Goal: Information Seeking & Learning: Check status

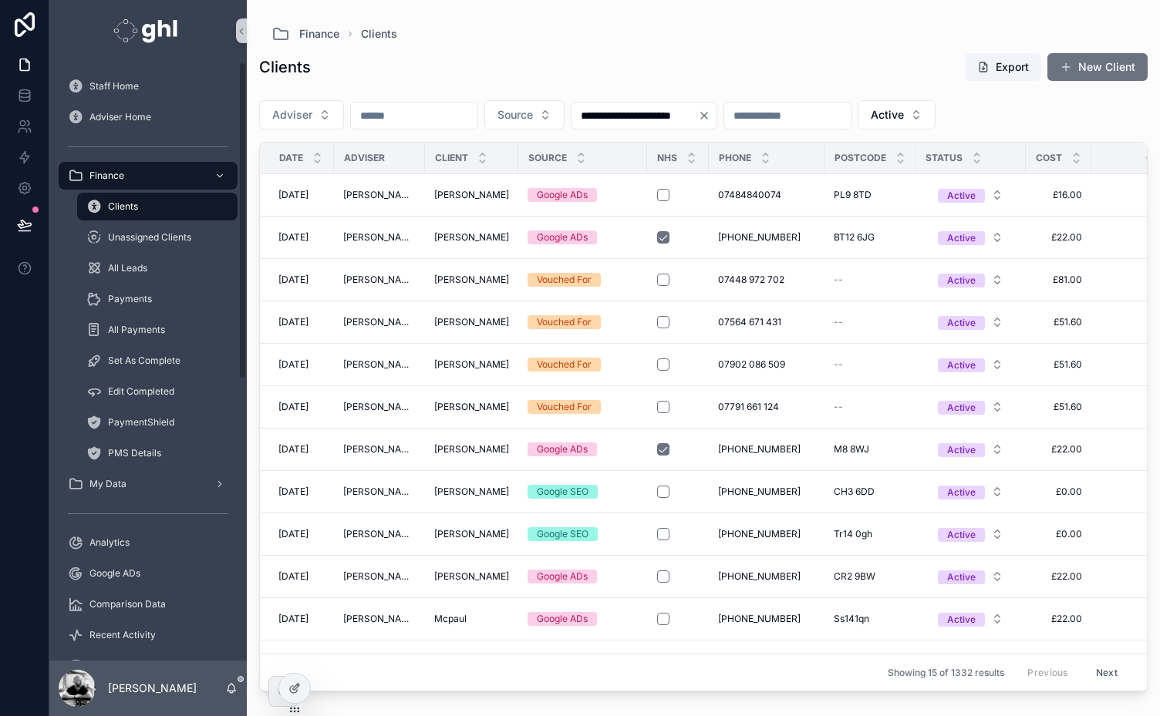
click at [423, 119] on input "scrollable content" at bounding box center [414, 116] width 126 height 22
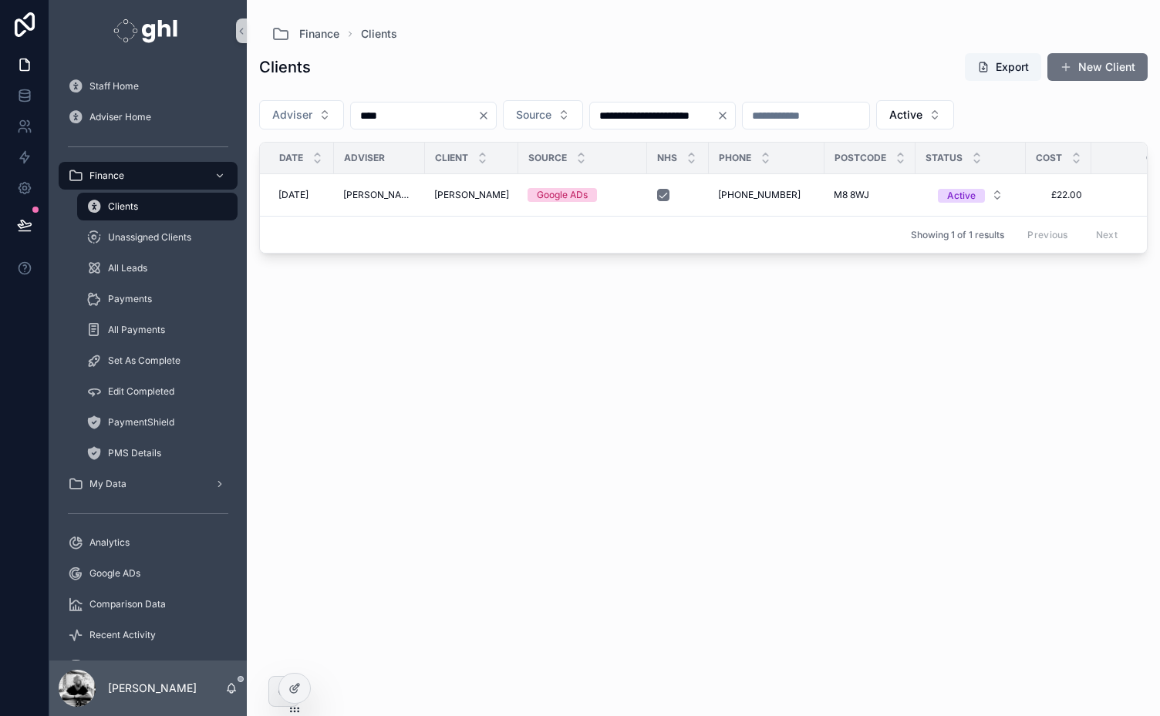
drag, startPoint x: 393, startPoint y: 108, endPoint x: 305, endPoint y: 131, distance: 90.9
click at [305, 131] on div "**********" at bounding box center [703, 118] width 888 height 48
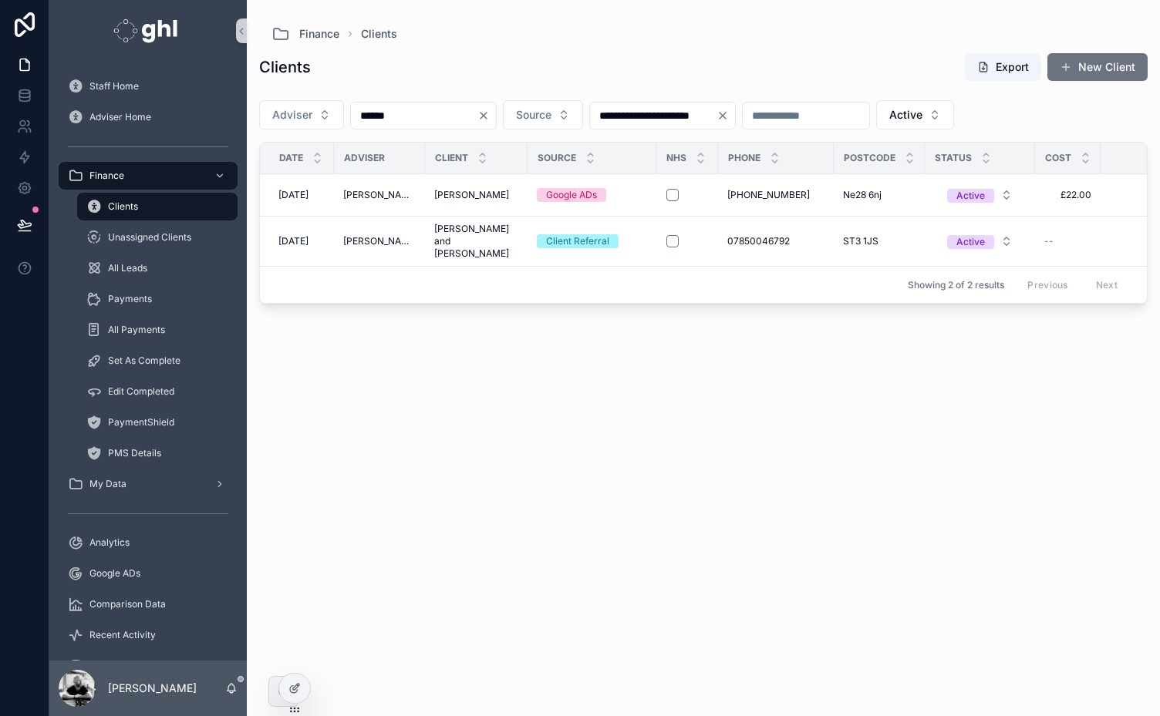
type input "******"
click at [108, 91] on span "Staff Home" at bounding box center [113, 86] width 49 height 12
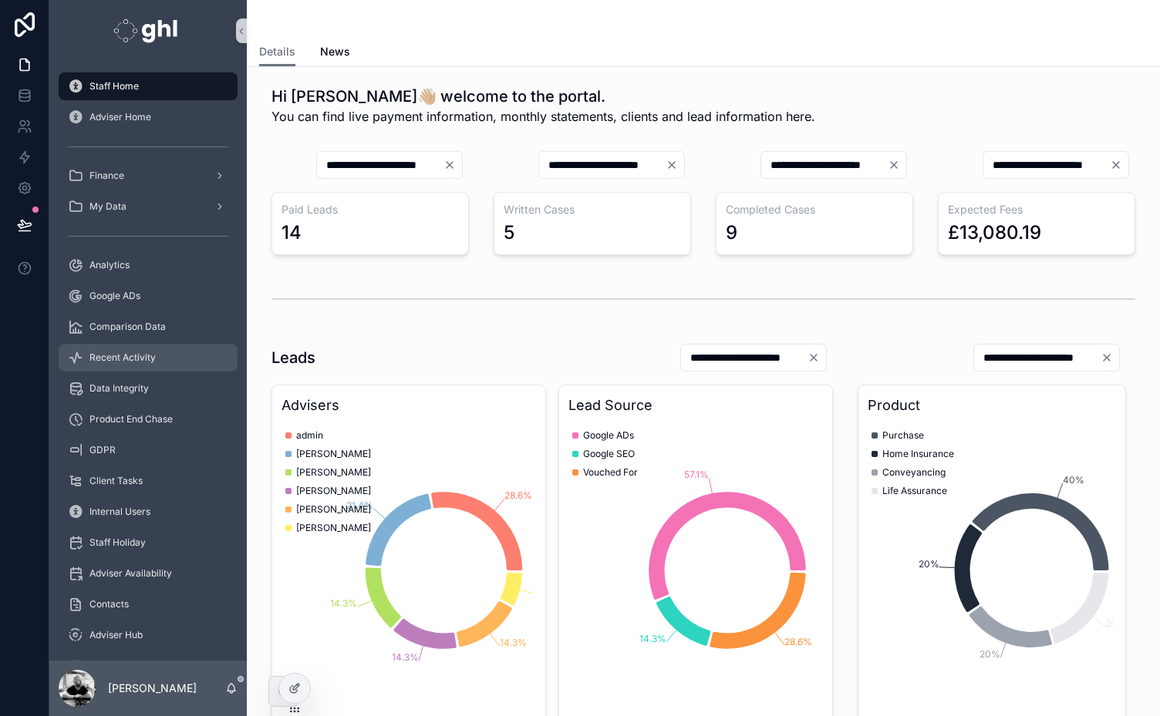
click at [119, 356] on span "Recent Activity" at bounding box center [122, 358] width 66 height 12
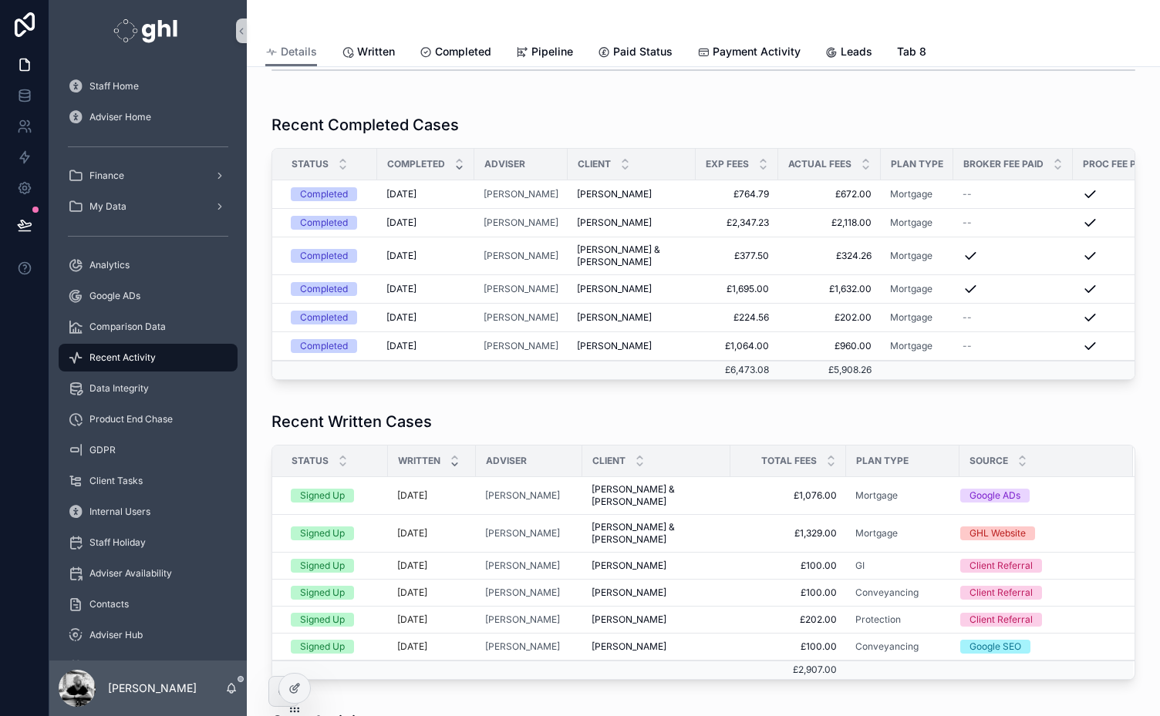
scroll to position [339, 0]
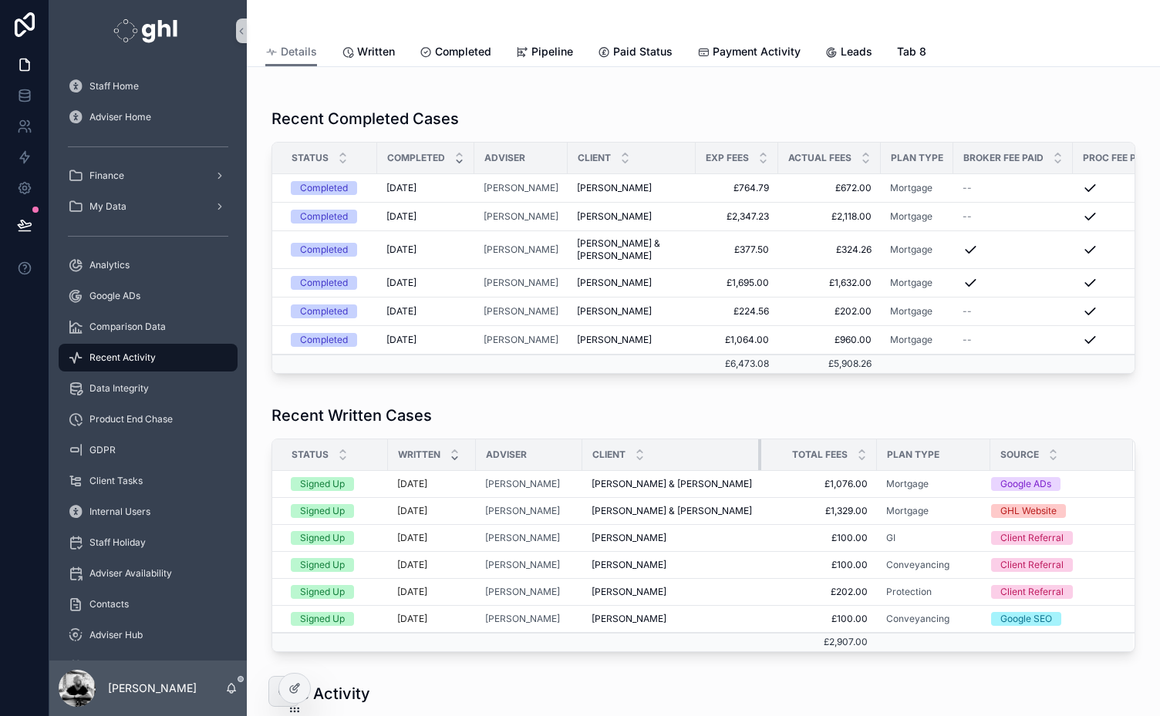
drag, startPoint x: 728, startPoint y: 404, endPoint x: 768, endPoint y: 401, distance: 40.2
click at [768, 440] on tr "Status Written Adviser Client Total fees Plan Type Source" at bounding box center [703, 456] width 862 height 32
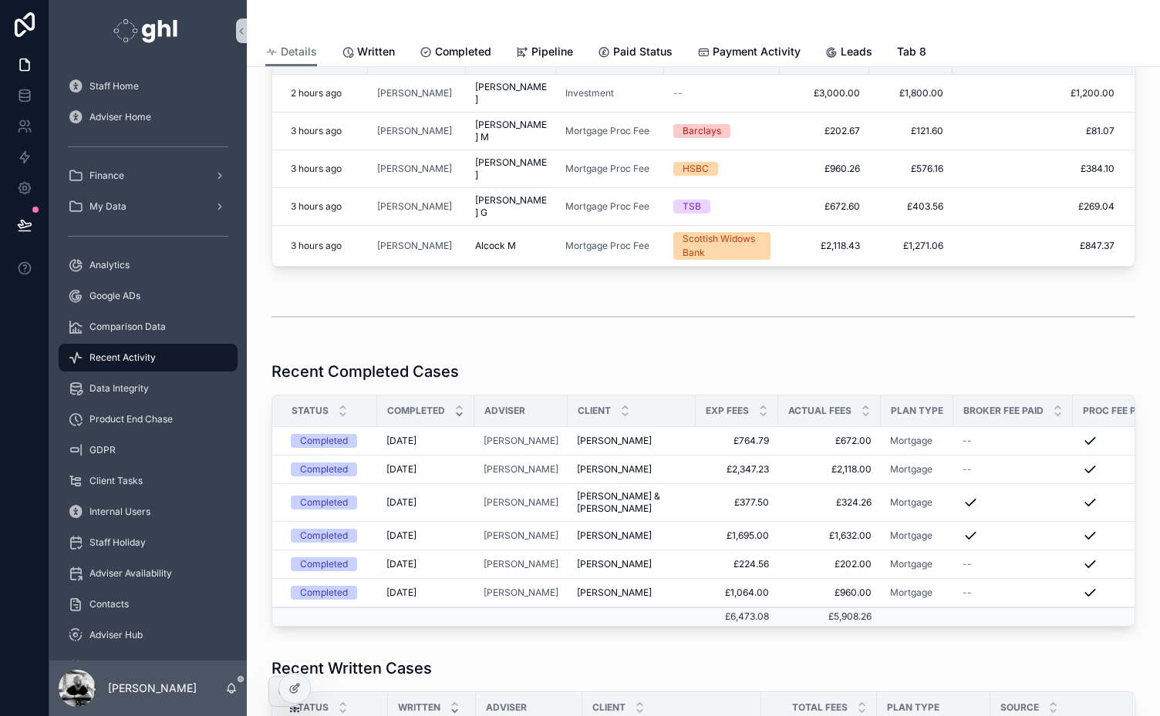
scroll to position [0, 0]
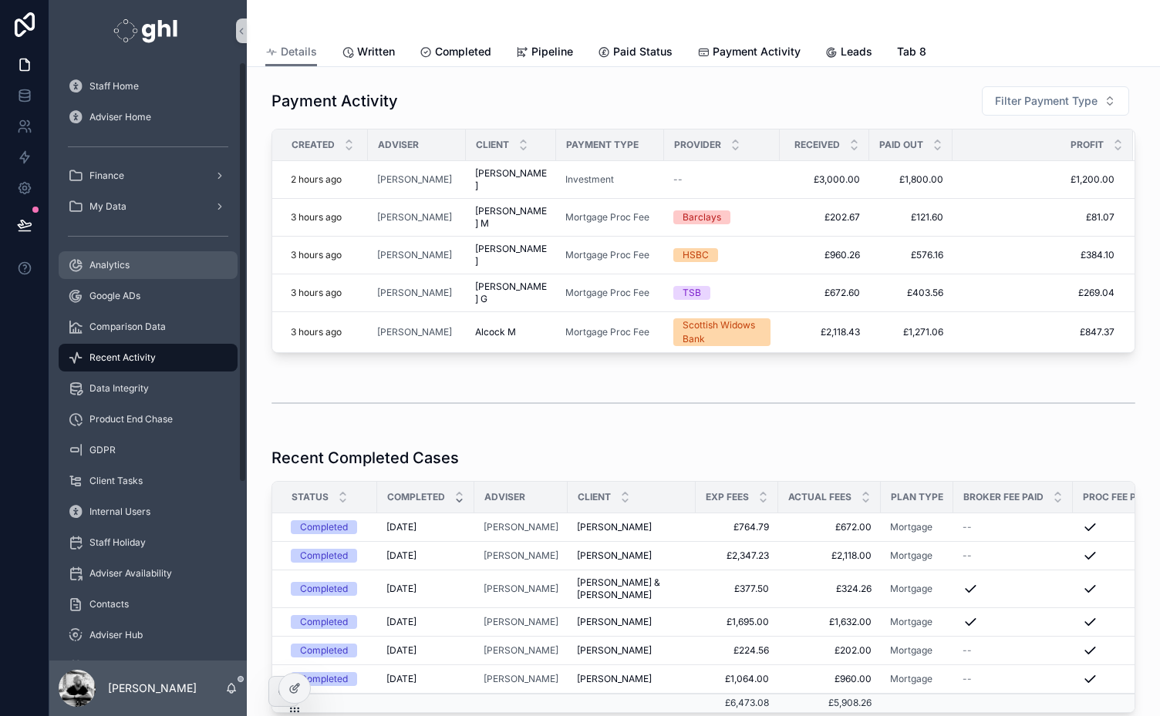
click at [97, 266] on span "Analytics" at bounding box center [109, 265] width 40 height 12
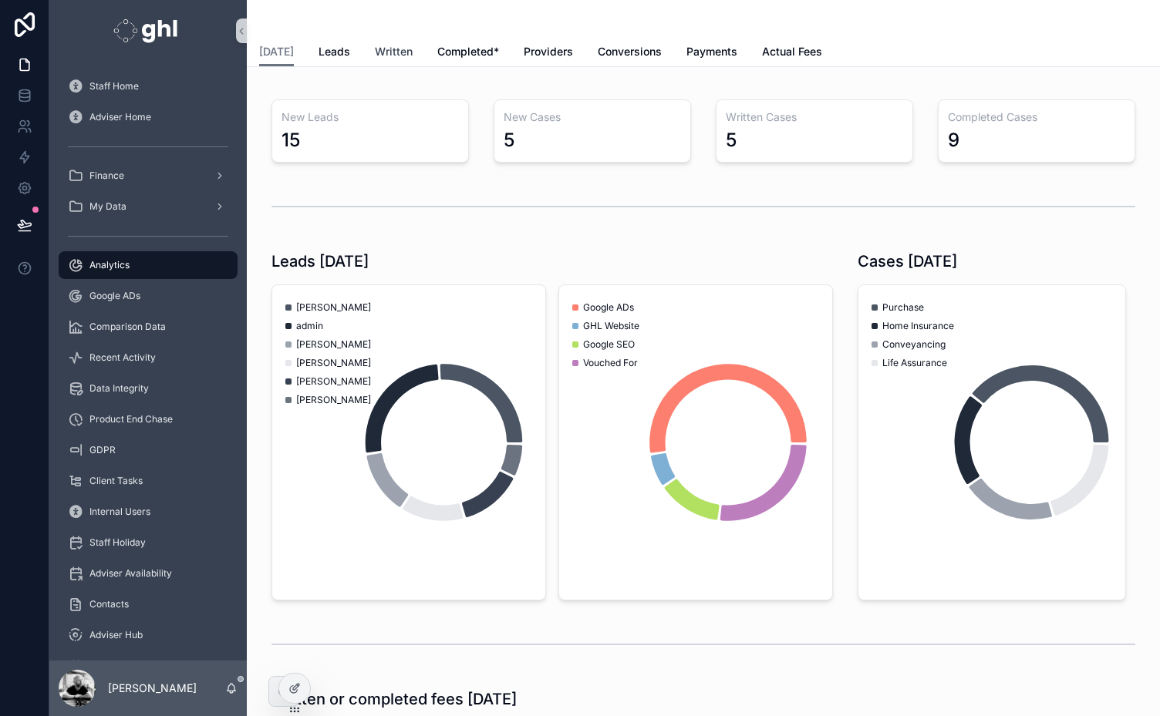
click at [381, 42] on link "Written" at bounding box center [394, 53] width 38 height 31
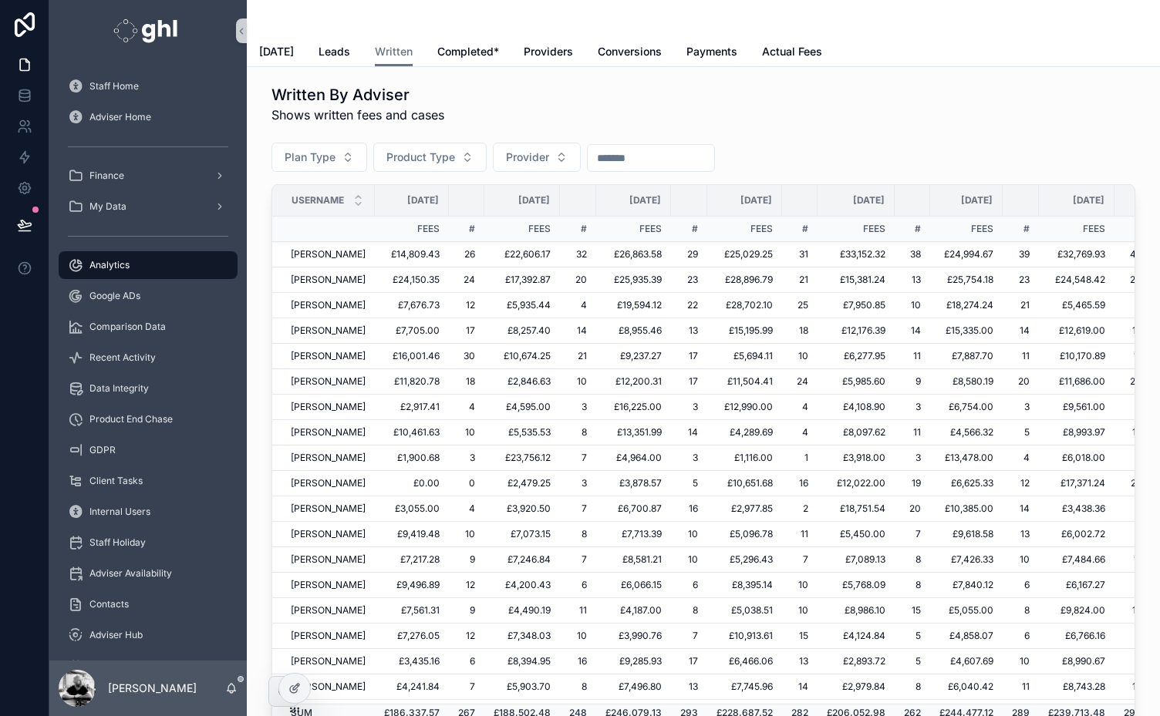
scroll to position [103, 0]
click at [654, 163] on input "scrollable content" at bounding box center [651, 158] width 126 height 22
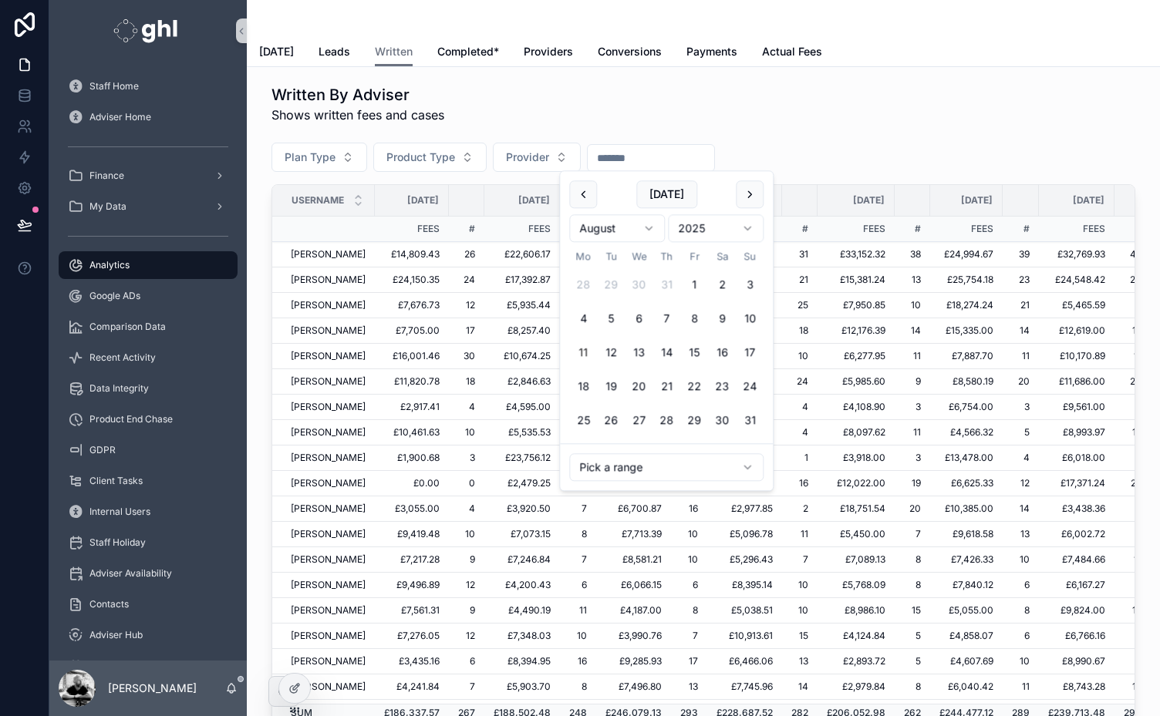
click at [728, 459] on html "Staff Home Adviser Home Finance My Data Analytics Google ADs Comparison Data Re…" at bounding box center [580, 358] width 1160 height 716
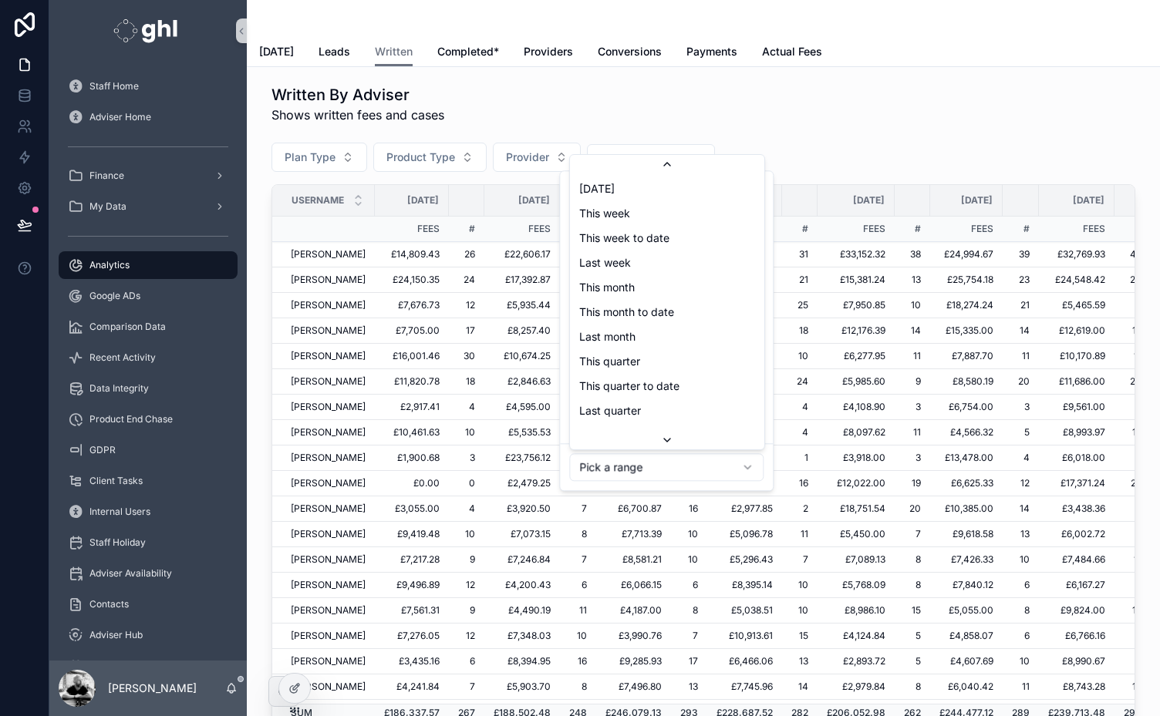
scroll to position [173, 0]
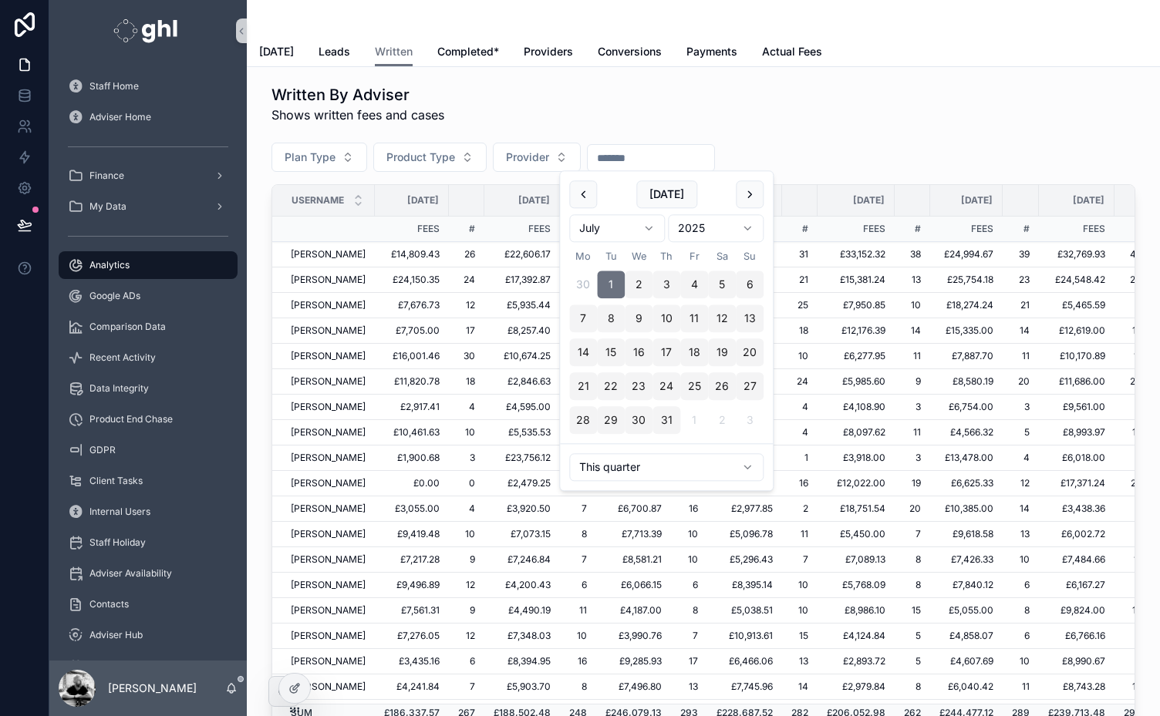
type input "**********"
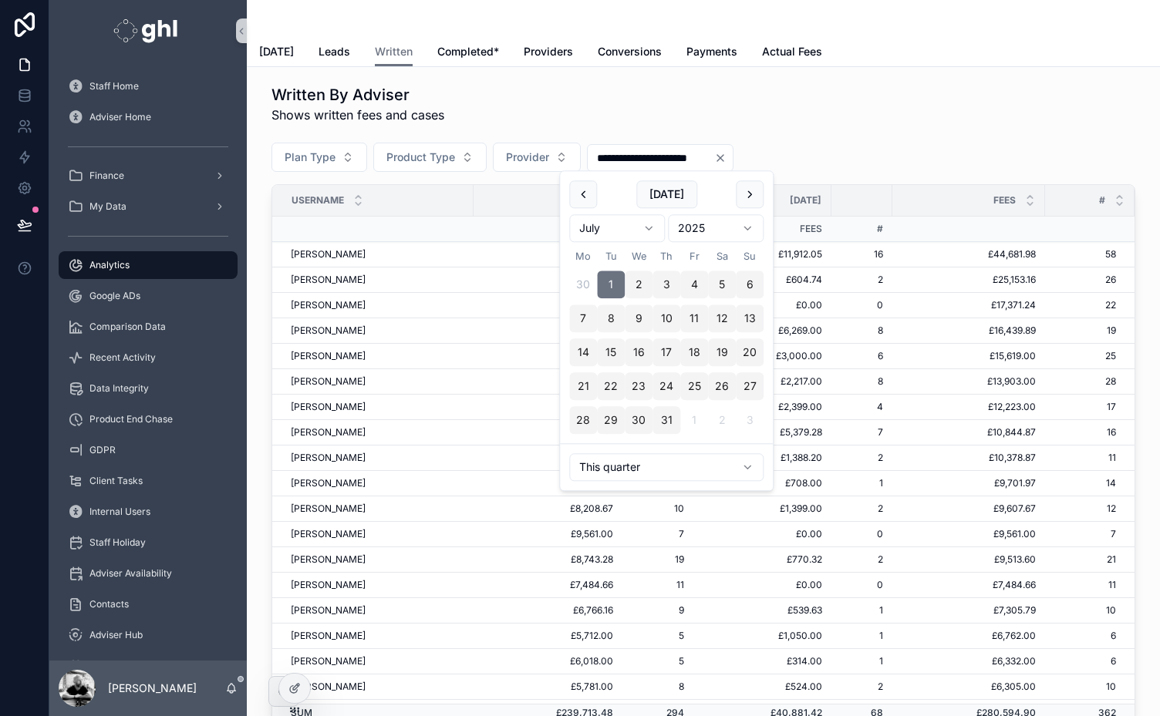
click at [867, 140] on div "**********" at bounding box center [703, 160] width 864 height 48
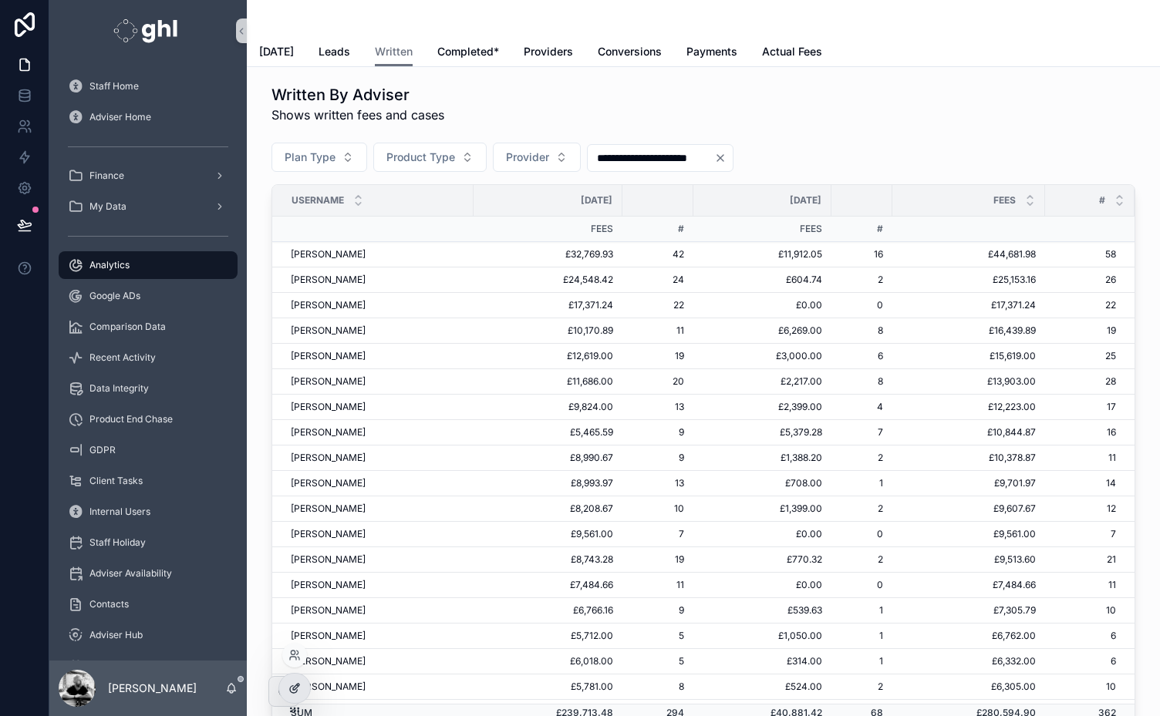
click at [292, 691] on icon at bounding box center [294, 688] width 12 height 12
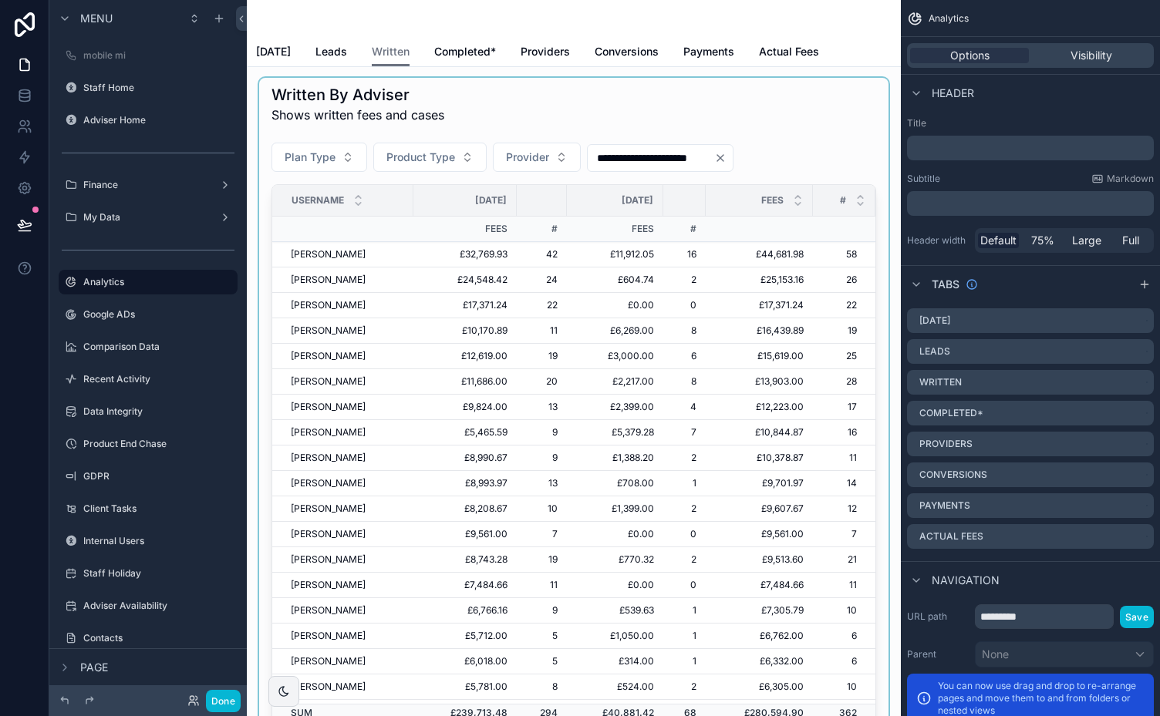
click at [549, 103] on div "scrollable content" at bounding box center [573, 407] width 629 height 658
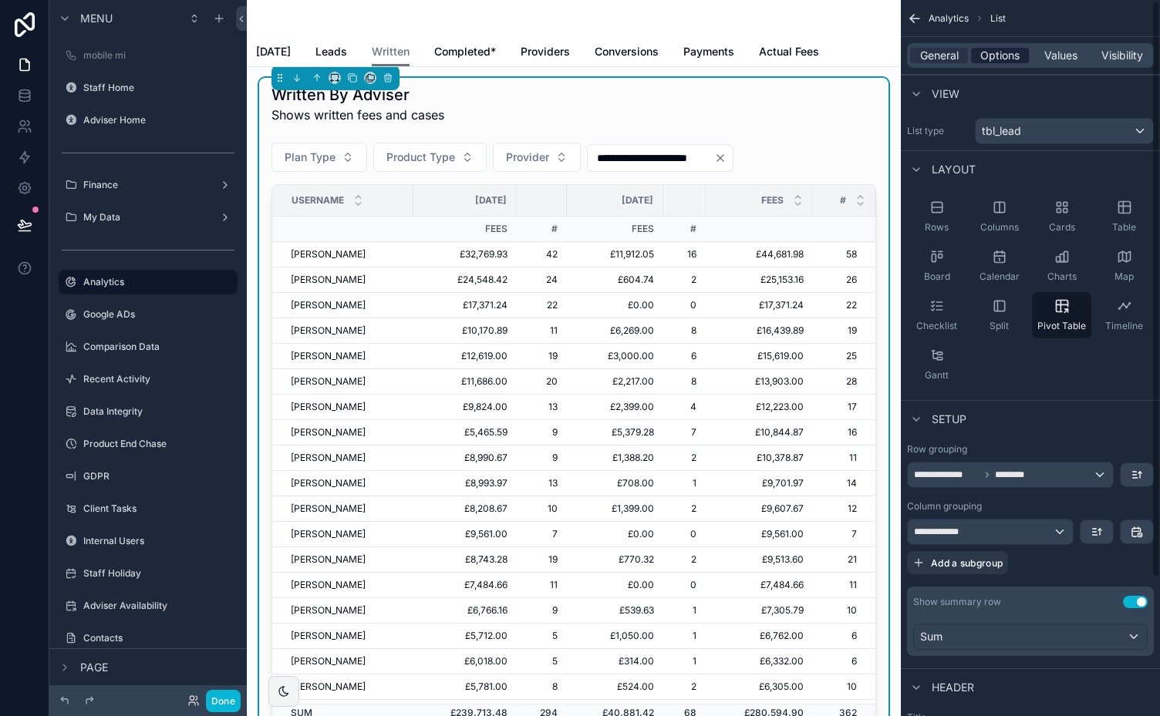
click at [998, 54] on span "Options" at bounding box center [999, 55] width 39 height 15
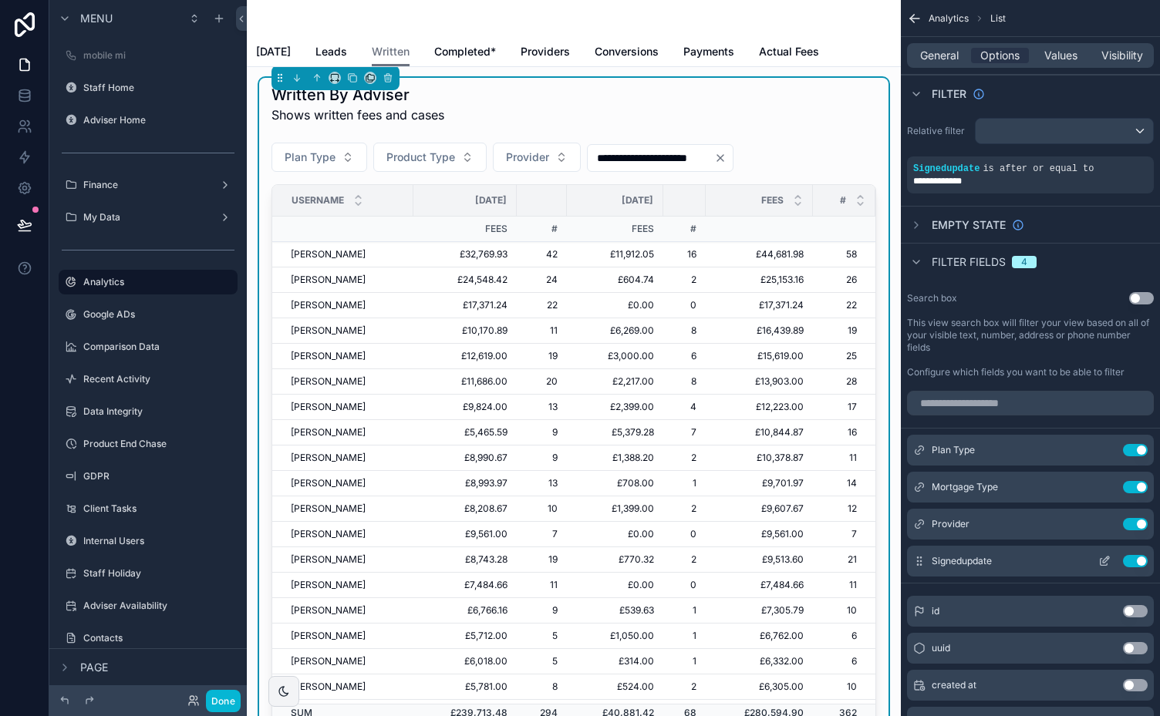
click at [1104, 559] on icon "scrollable content" at bounding box center [1106, 560] width 6 height 6
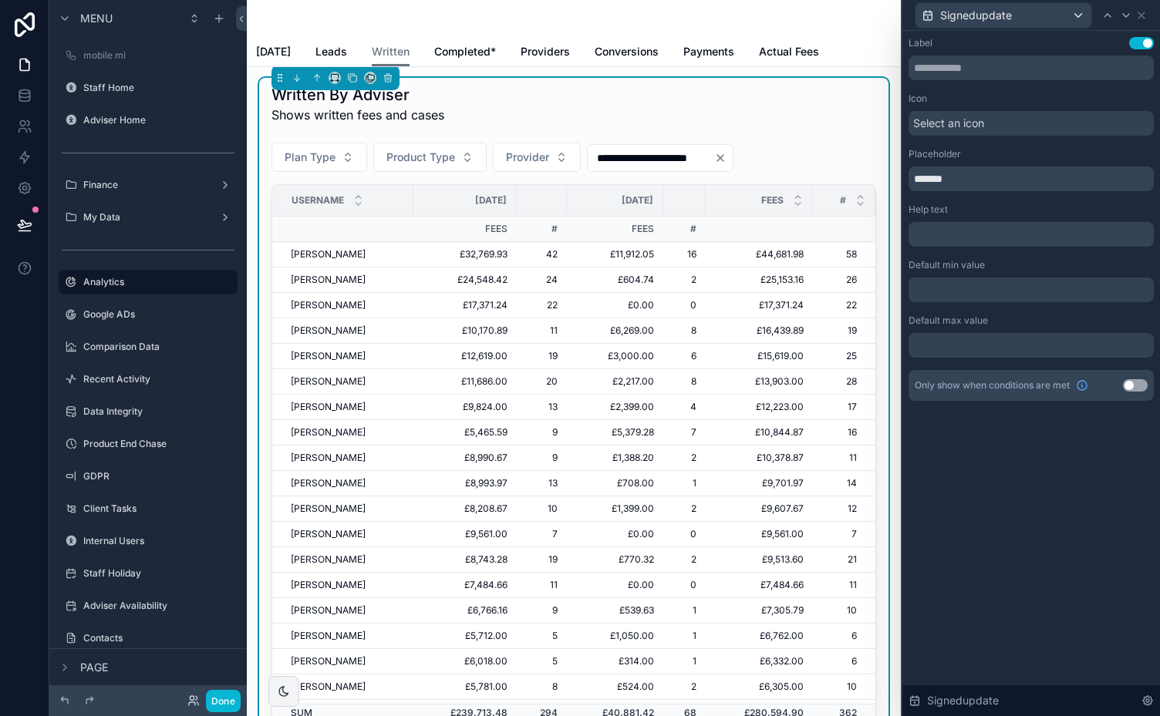
click at [975, 287] on div at bounding box center [1030, 290] width 245 height 25
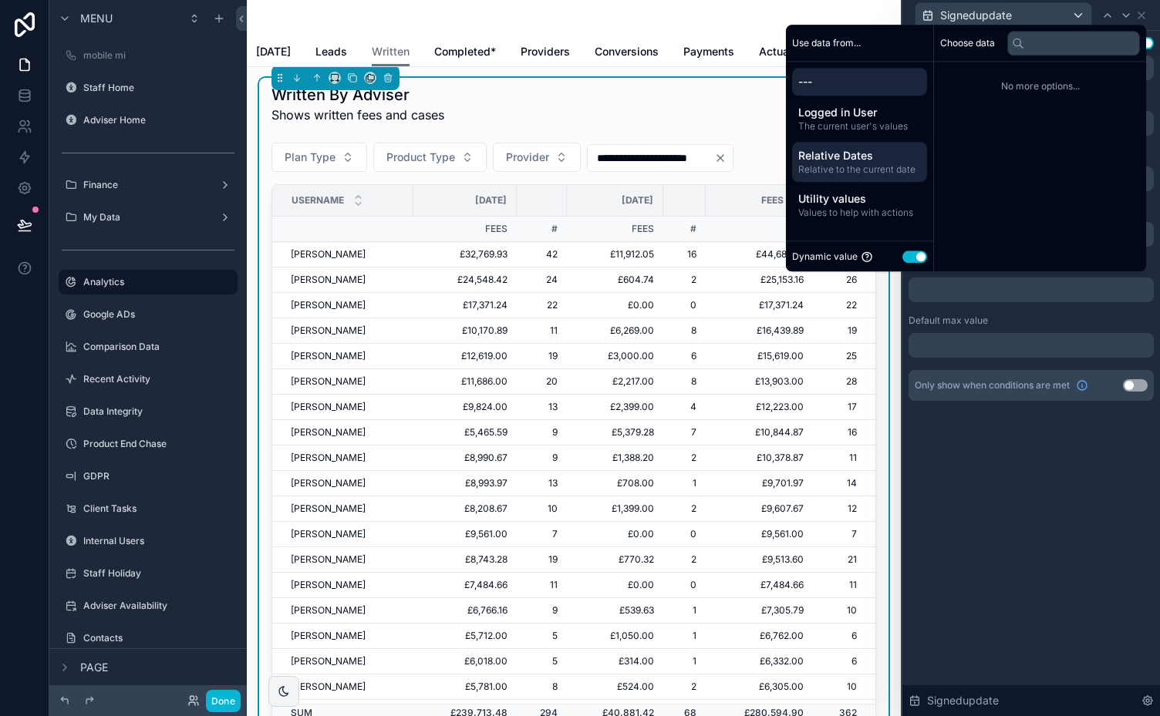
click at [839, 158] on span "Relative Dates" at bounding box center [859, 155] width 123 height 15
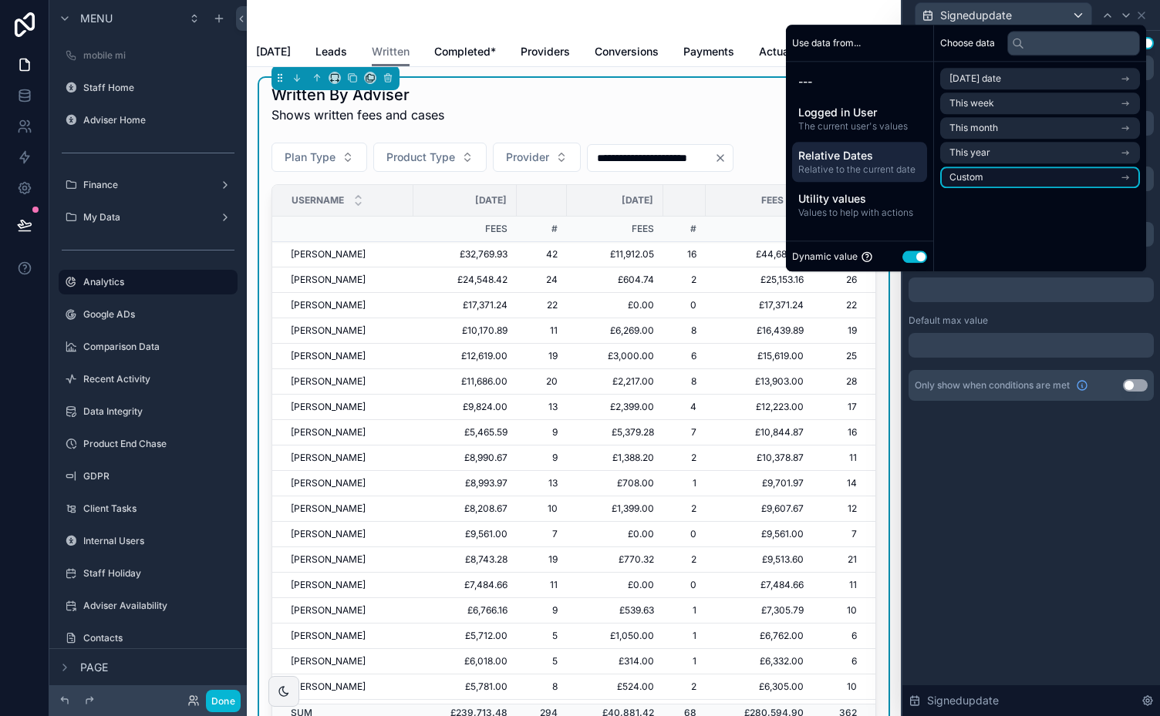
click at [1084, 178] on li "Custom" at bounding box center [1040, 178] width 200 height 22
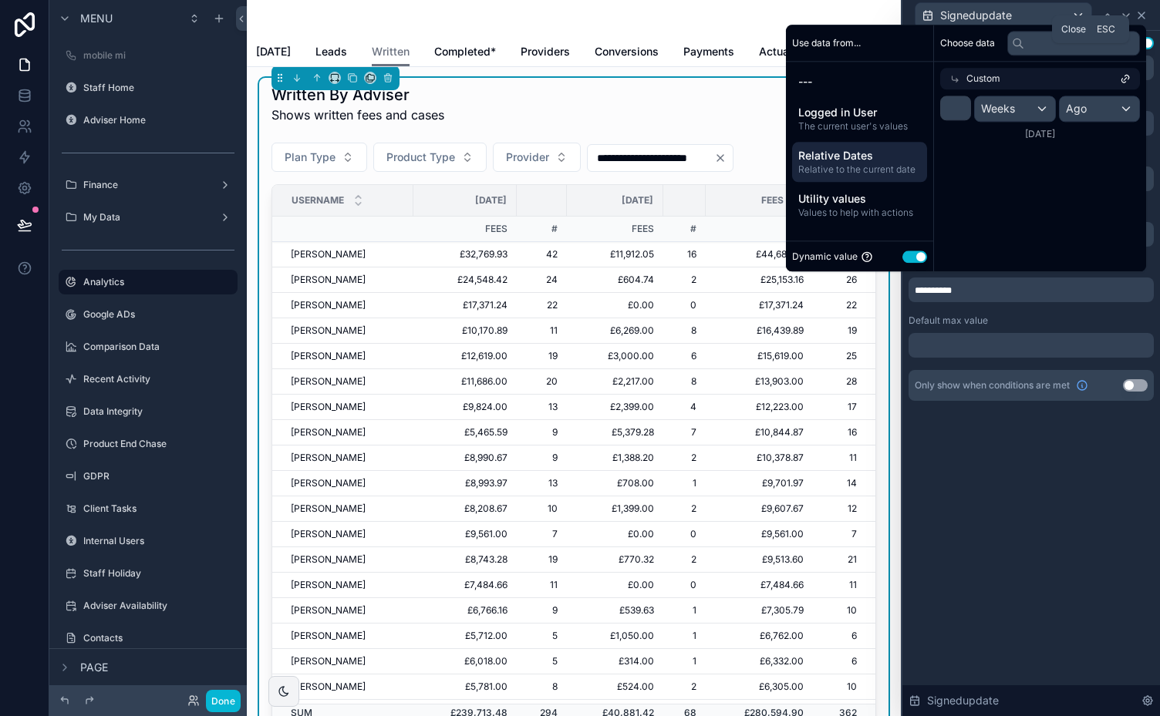
click at [1138, 14] on icon at bounding box center [1141, 15] width 12 height 12
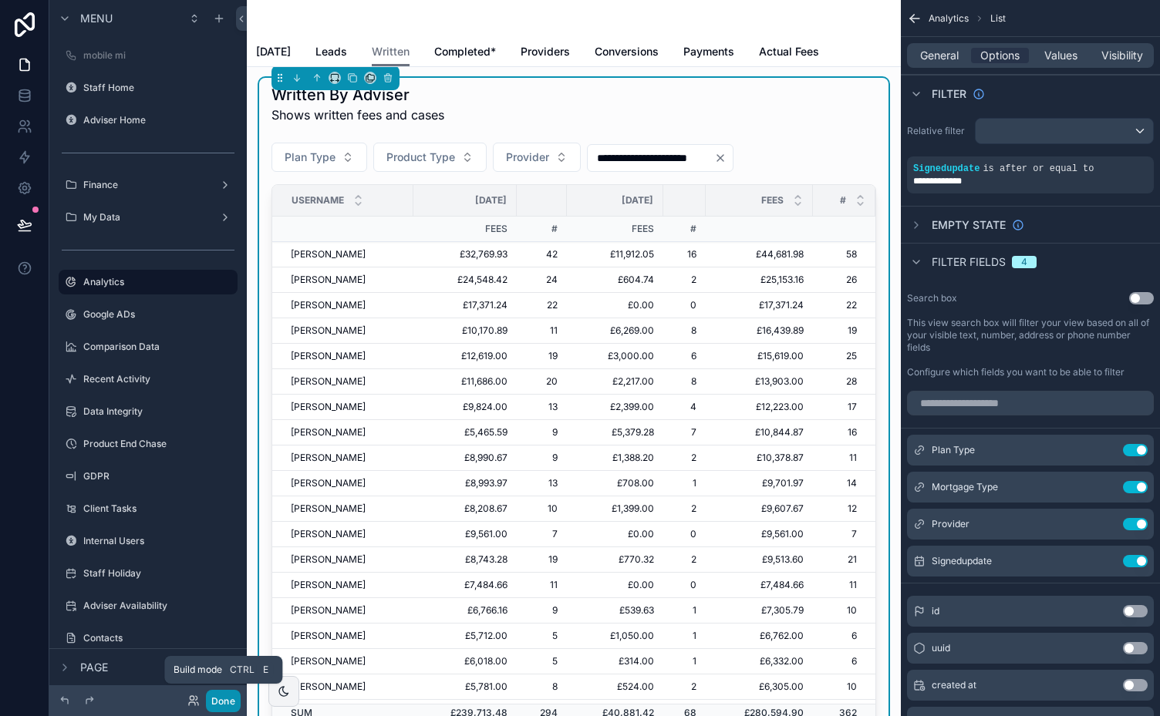
click at [216, 699] on button "Done" at bounding box center [223, 701] width 35 height 22
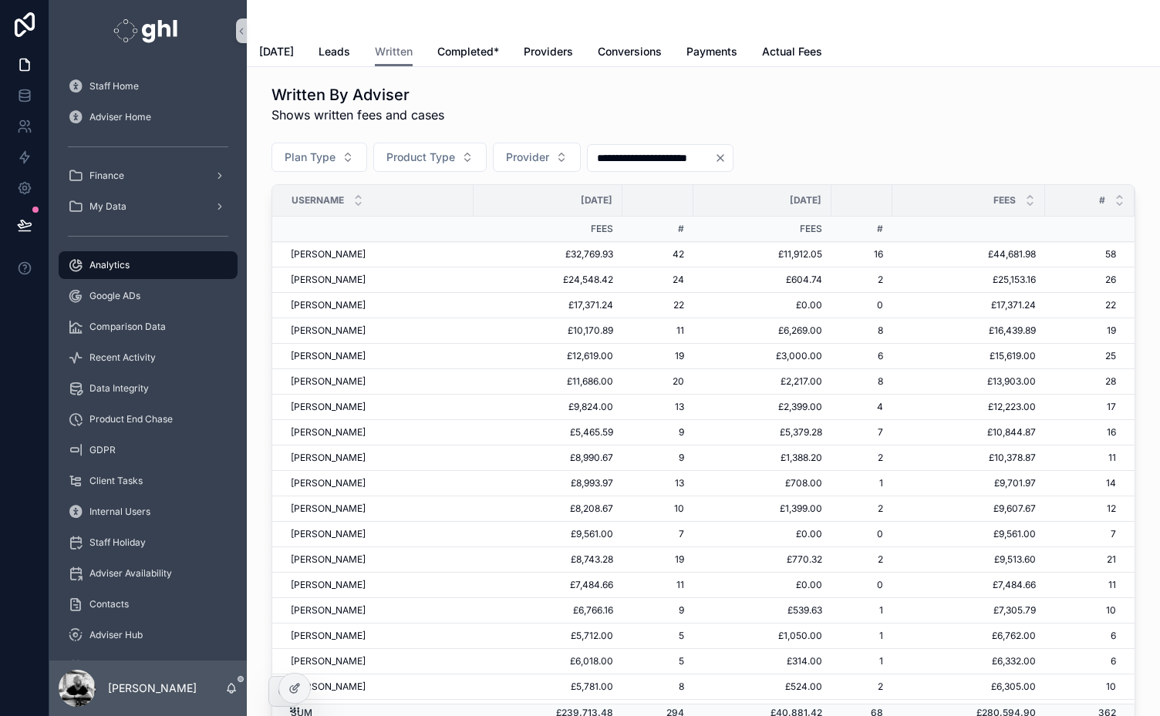
click at [726, 152] on icon "Clear" at bounding box center [720, 158] width 12 height 12
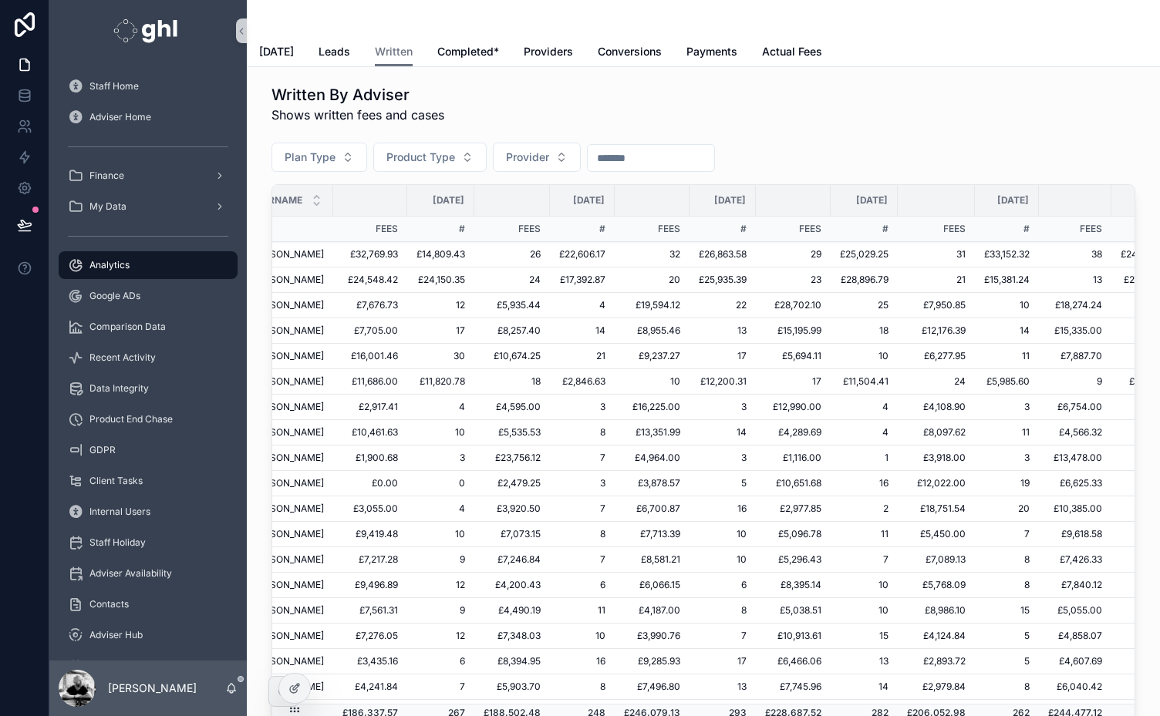
scroll to position [0, 41]
click at [471, 51] on span "Completed*" at bounding box center [468, 51] width 62 height 15
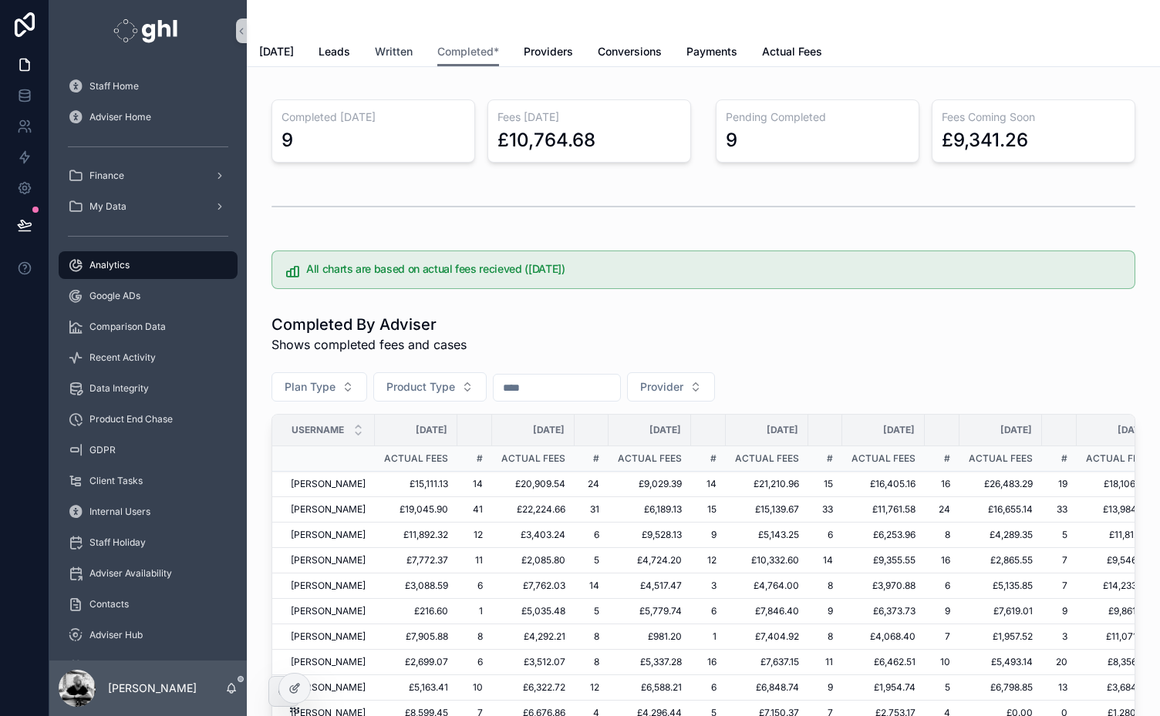
click at [380, 55] on span "Written" at bounding box center [394, 51] width 38 height 15
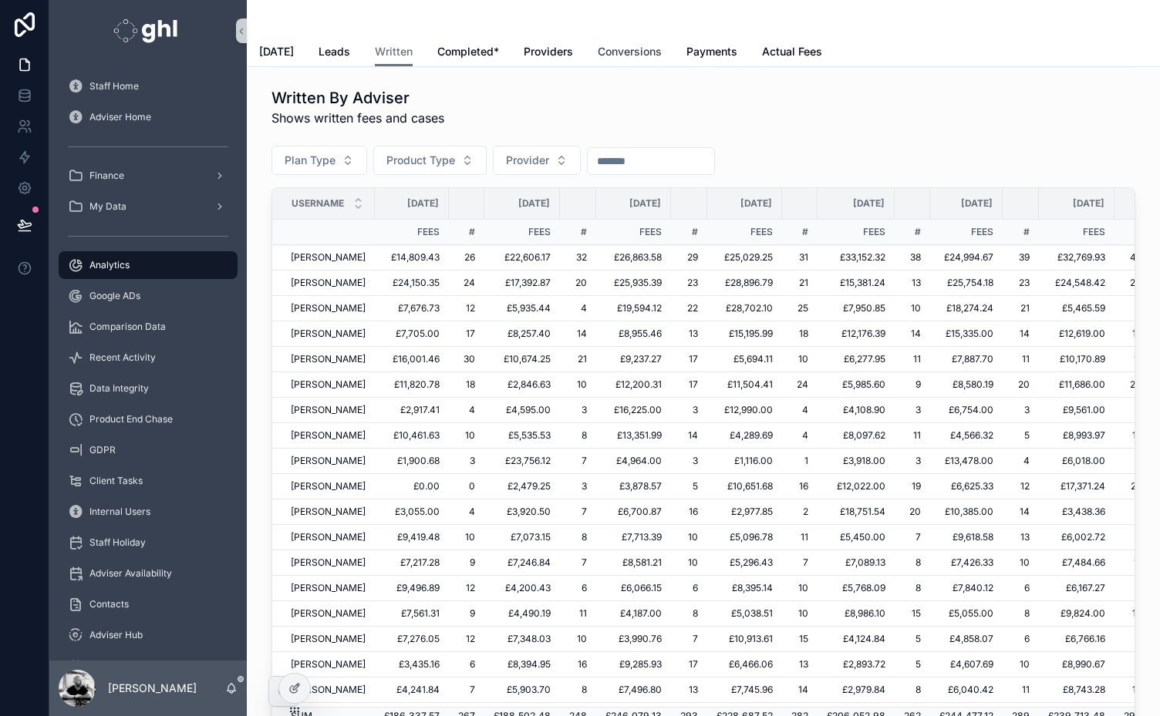
click at [628, 48] on span "Conversions" at bounding box center [630, 51] width 64 height 15
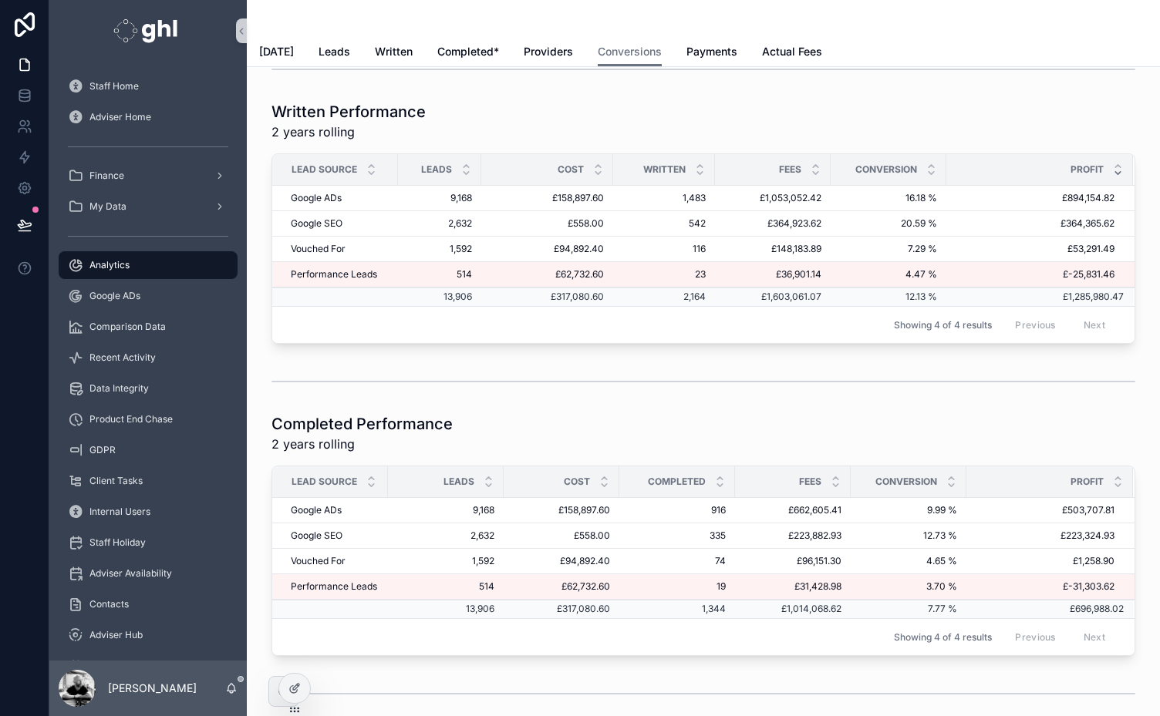
scroll to position [2, 0]
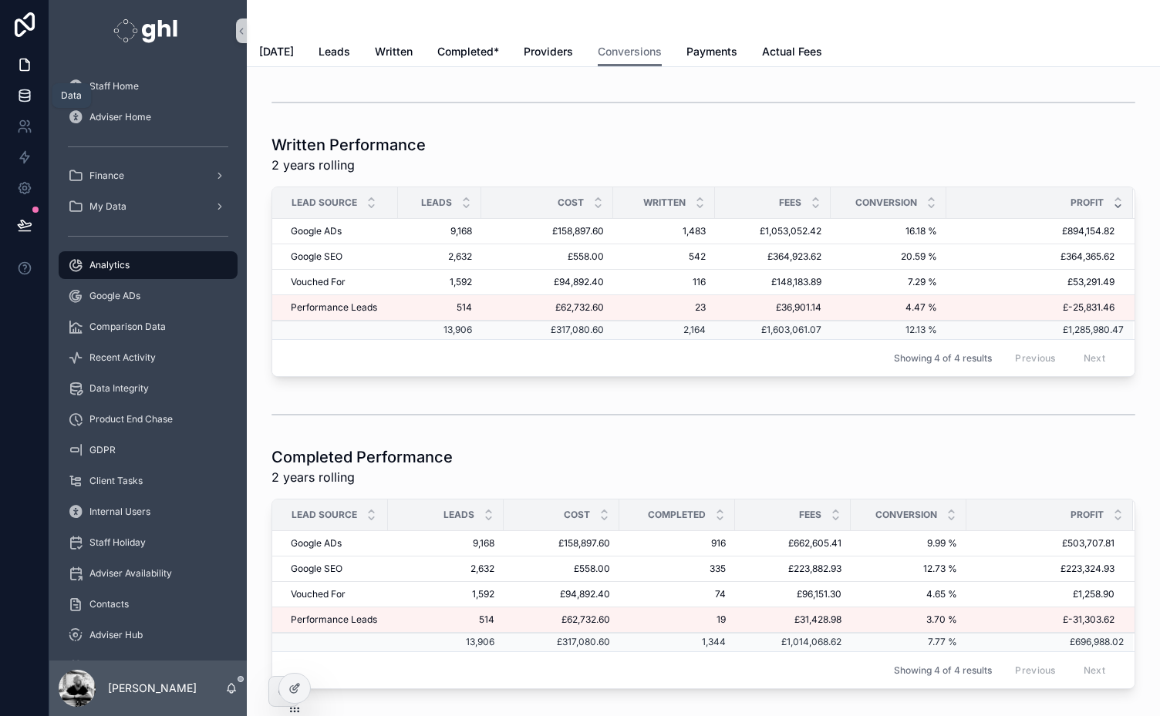
click at [20, 89] on icon at bounding box center [24, 95] width 15 height 15
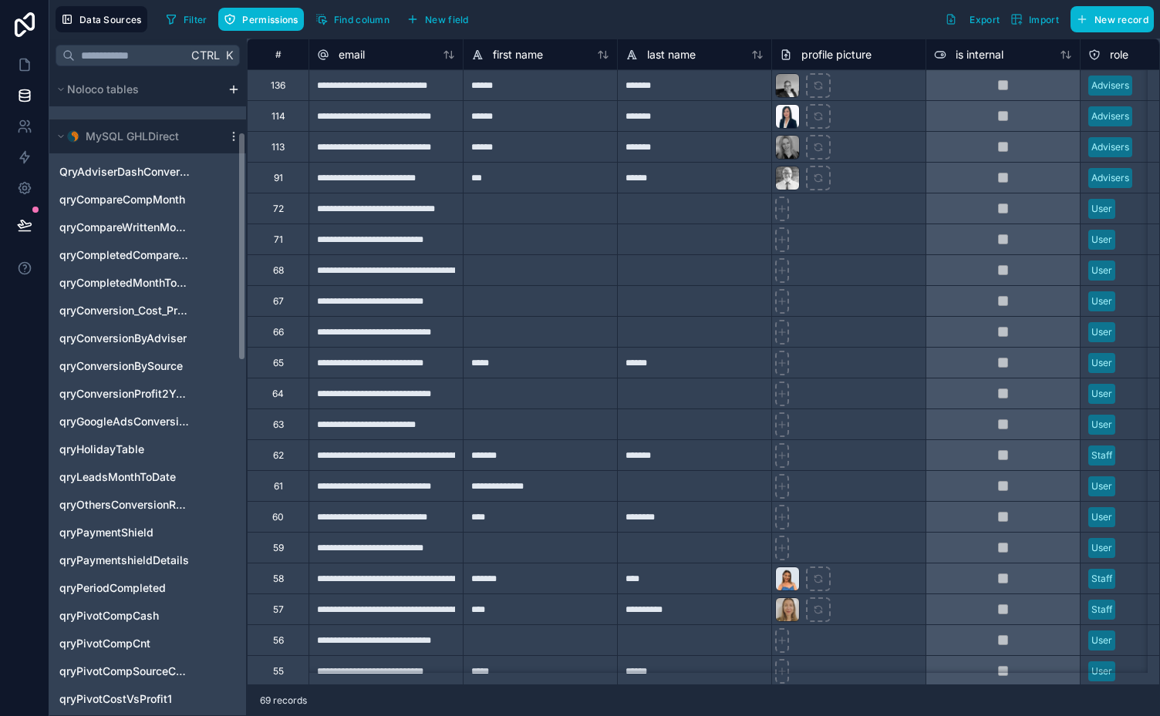
scroll to position [168, 0]
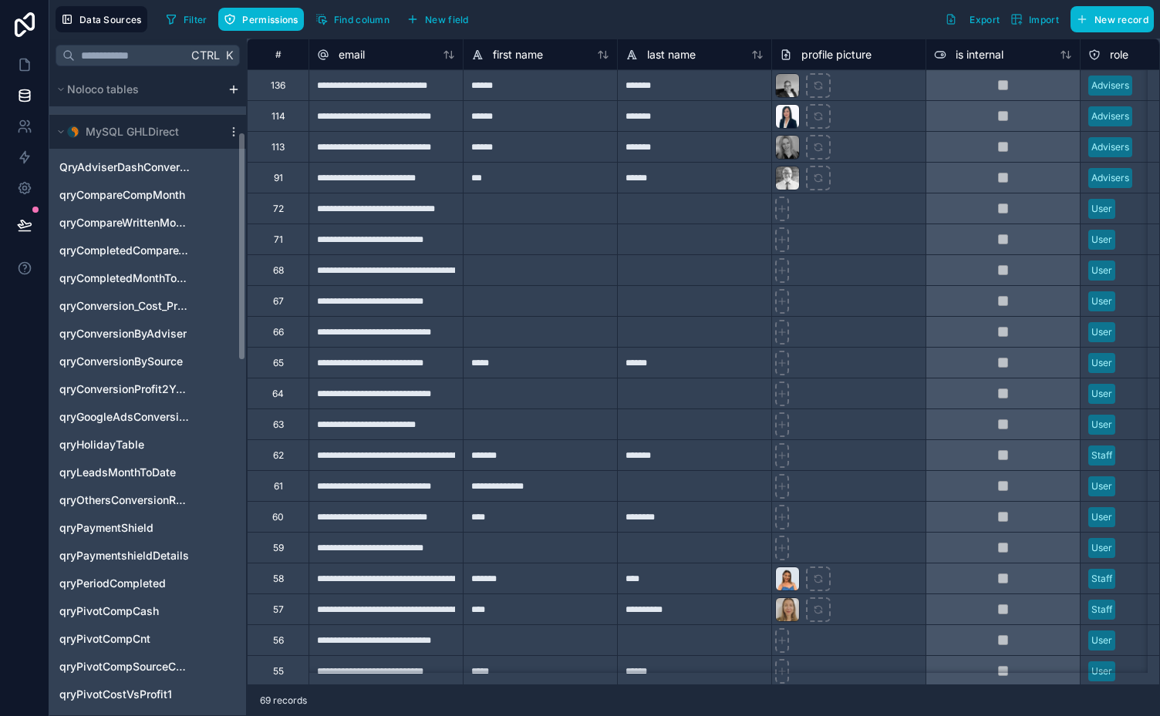
drag, startPoint x: 243, startPoint y: 267, endPoint x: 237, endPoint y: 327, distance: 60.5
click at [237, 327] on div "Noloco tables User Adviser Hub Asset GoogleADsData lead_tasks Support Requests …" at bounding box center [147, 393] width 197 height 643
click at [114, 329] on span "qryConversionByAdviser" at bounding box center [122, 333] width 127 height 15
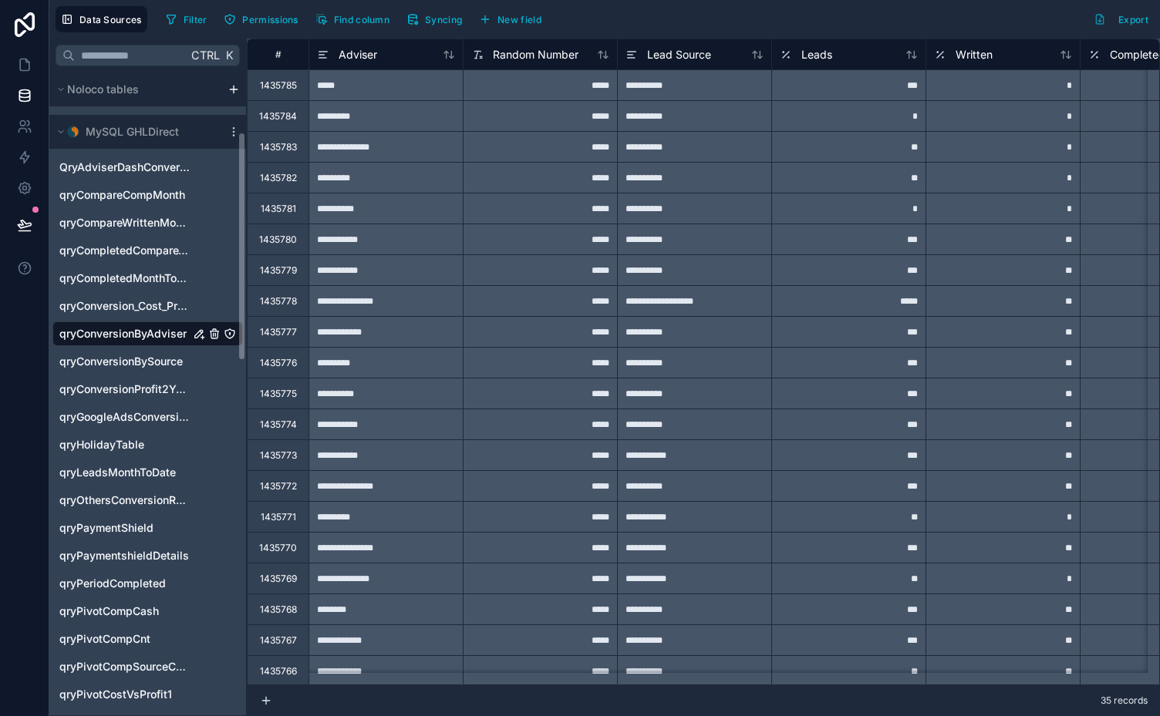
click at [202, 331] on icon "qryConversionByAdviser" at bounding box center [199, 334] width 12 height 12
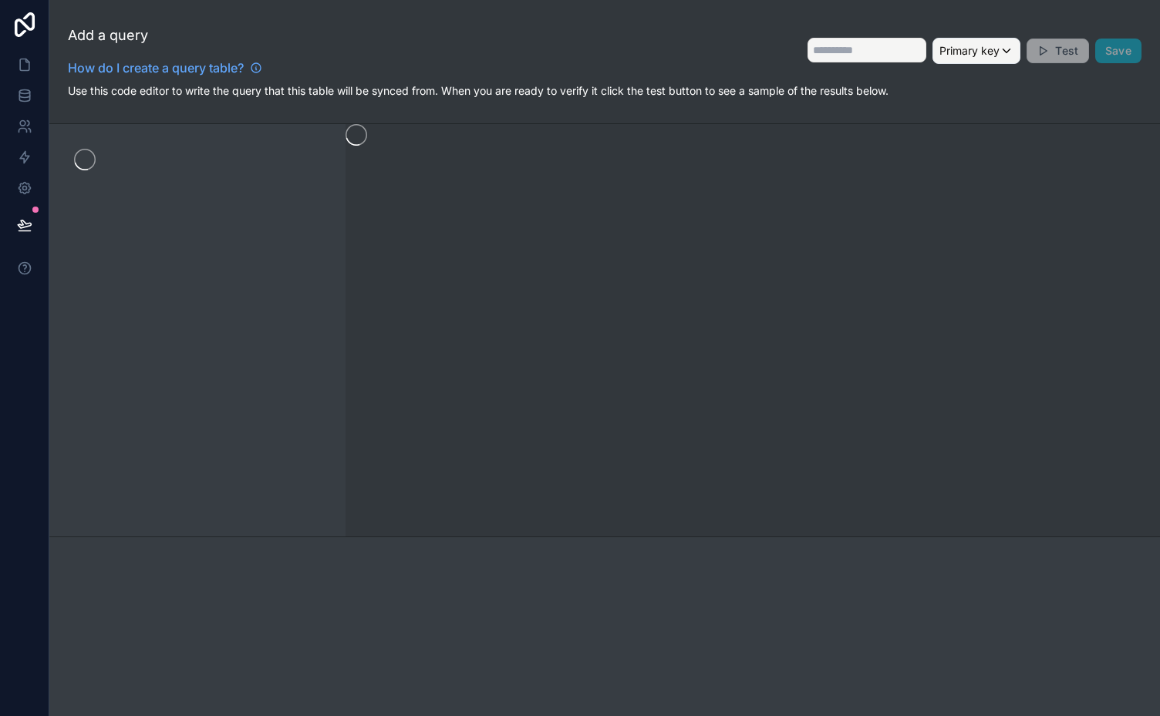
type input "**********"
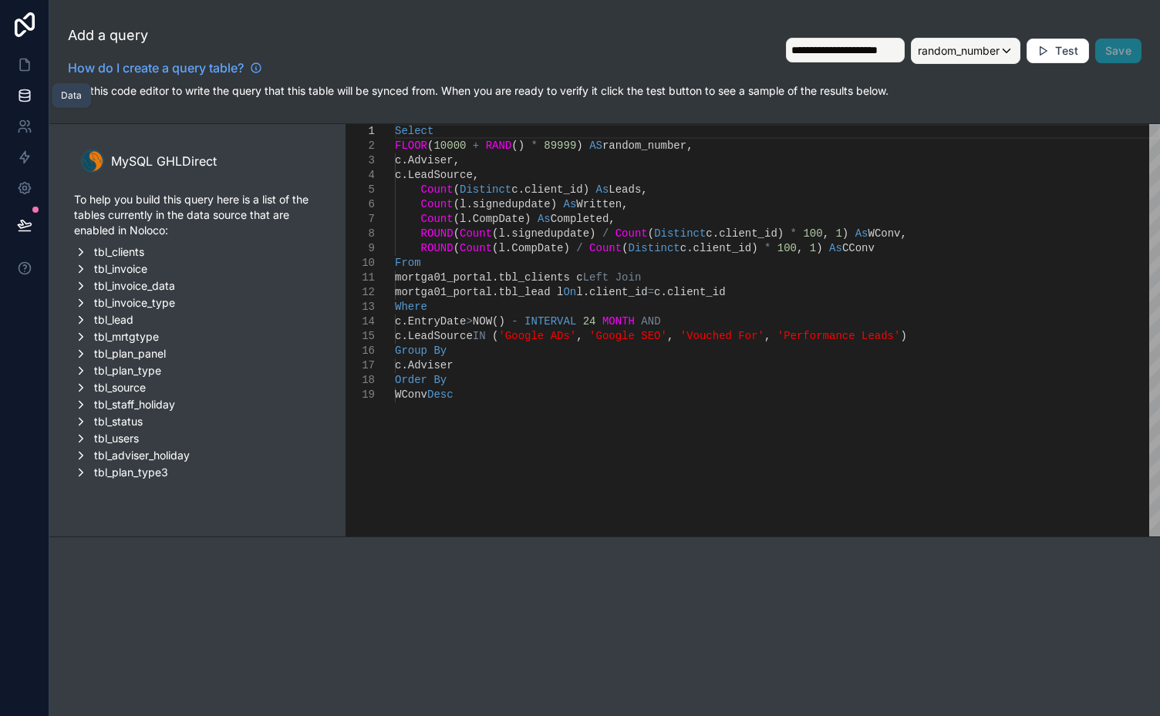
click at [28, 96] on icon at bounding box center [24, 95] width 15 height 15
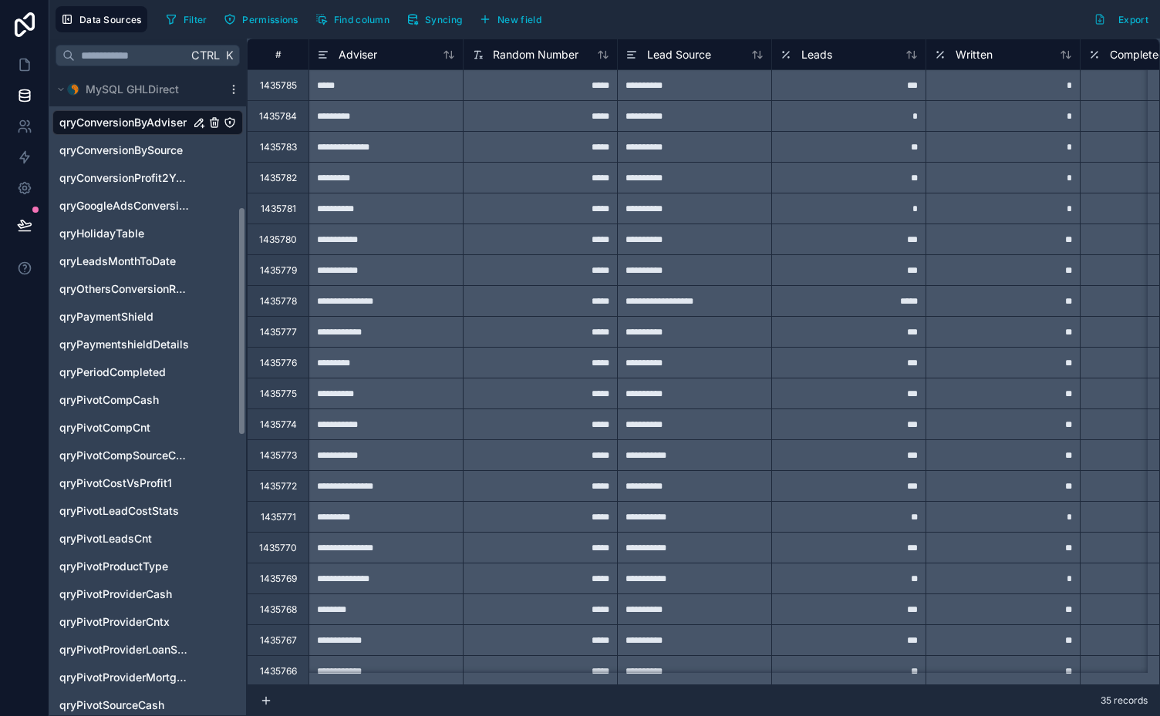
scroll to position [382, 0]
drag, startPoint x: 243, startPoint y: 281, endPoint x: 237, endPoint y: 417, distance: 136.6
click at [237, 417] on div "Noloco tables User Adviser Hub Asset GoogleADsData lead_tasks Support Requests …" at bounding box center [147, 393] width 197 height 643
click at [117, 398] on span "qryPivotCompCash" at bounding box center [108, 397] width 99 height 15
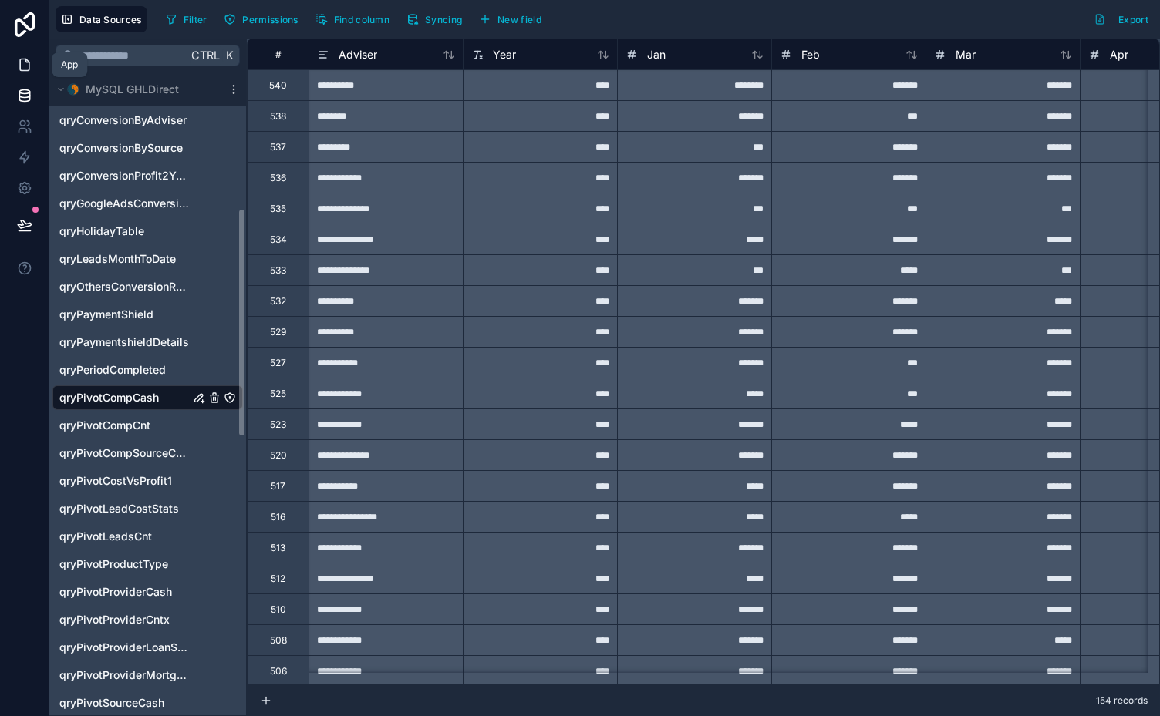
click at [23, 62] on icon at bounding box center [24, 64] width 15 height 15
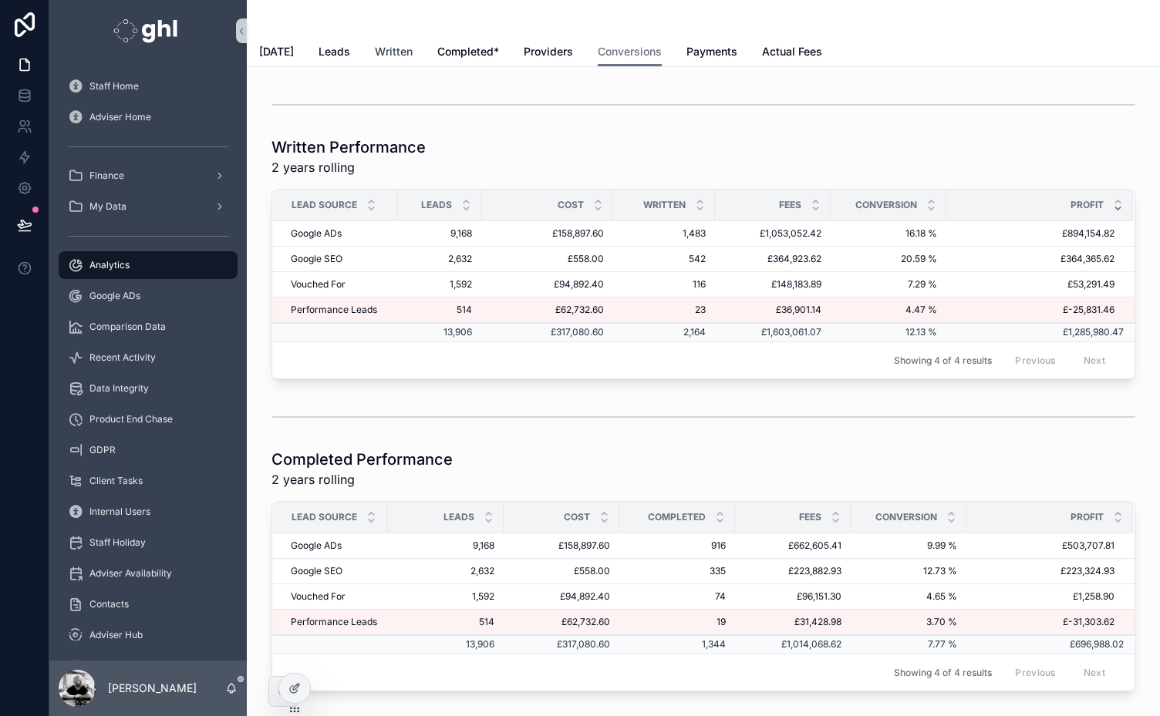
click at [388, 46] on span "Written" at bounding box center [394, 51] width 38 height 15
